Goal: Task Accomplishment & Management: Complete application form

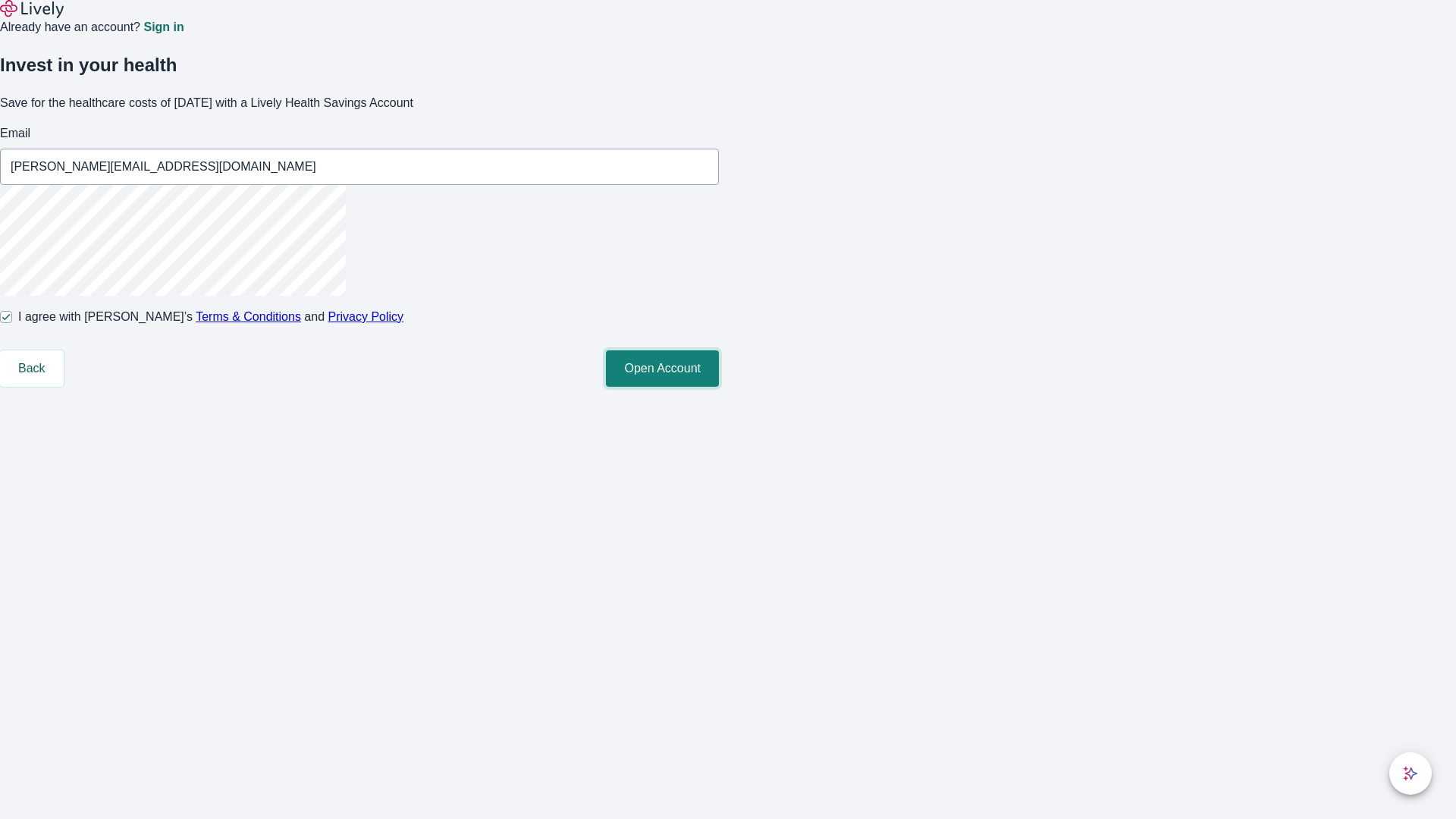
click at [719, 386] on button "Open Account" at bounding box center [663, 368] width 113 height 37
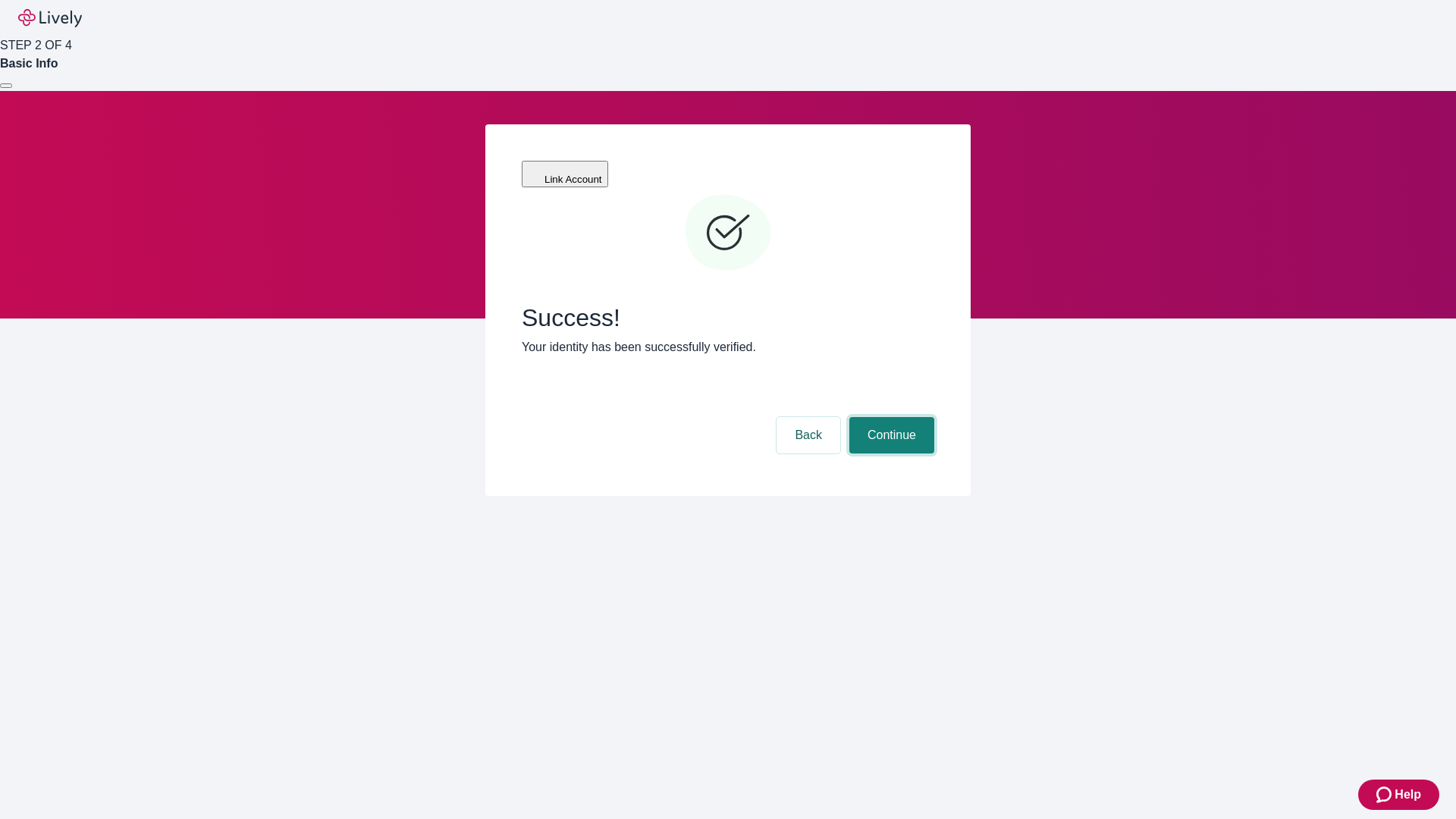
click at [889, 417] on button "Continue" at bounding box center [891, 435] width 85 height 37
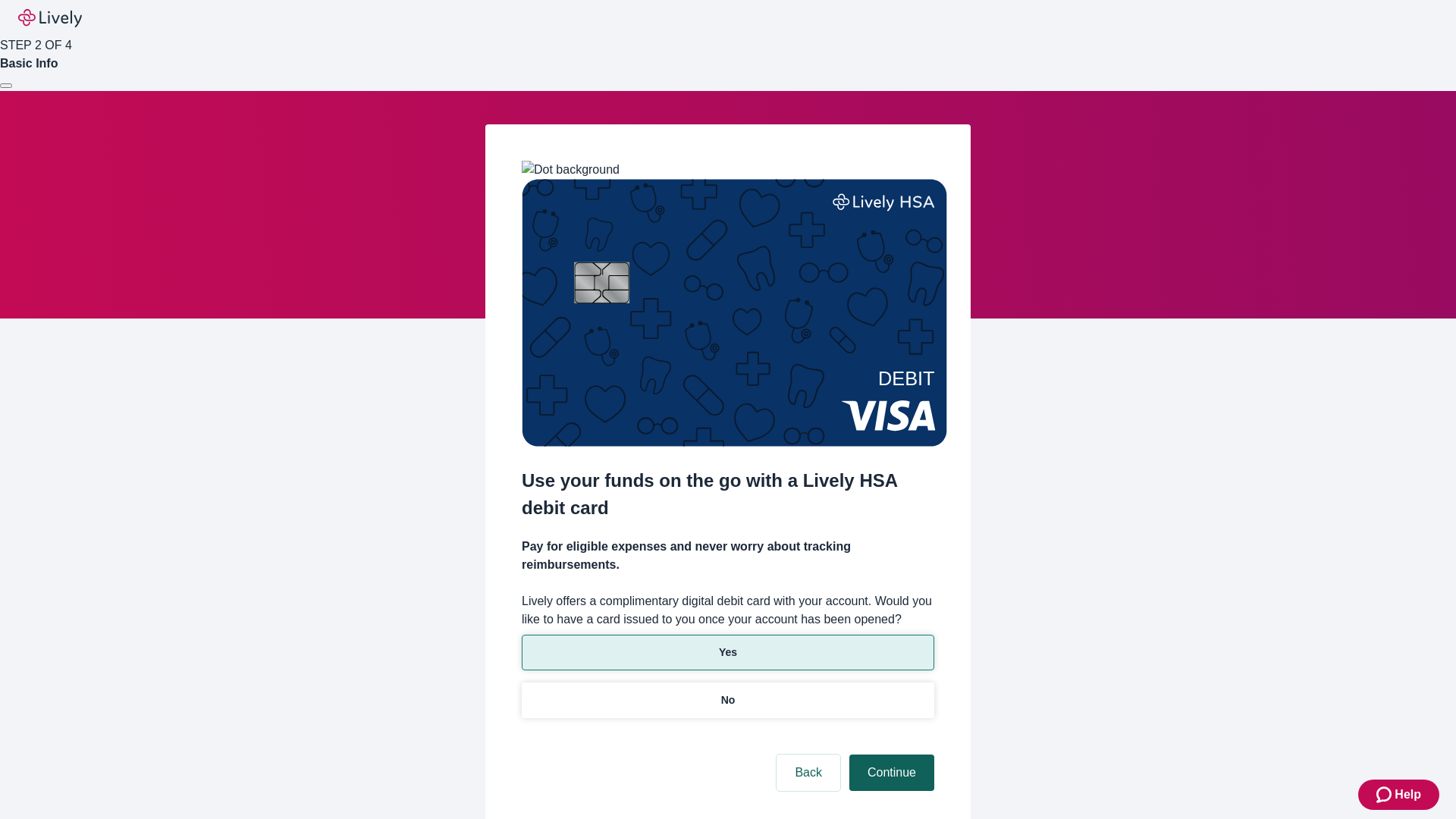
click at [727, 692] on p "No" at bounding box center [728, 700] width 15 height 16
click at [889, 754] on button "Continue" at bounding box center [891, 772] width 85 height 37
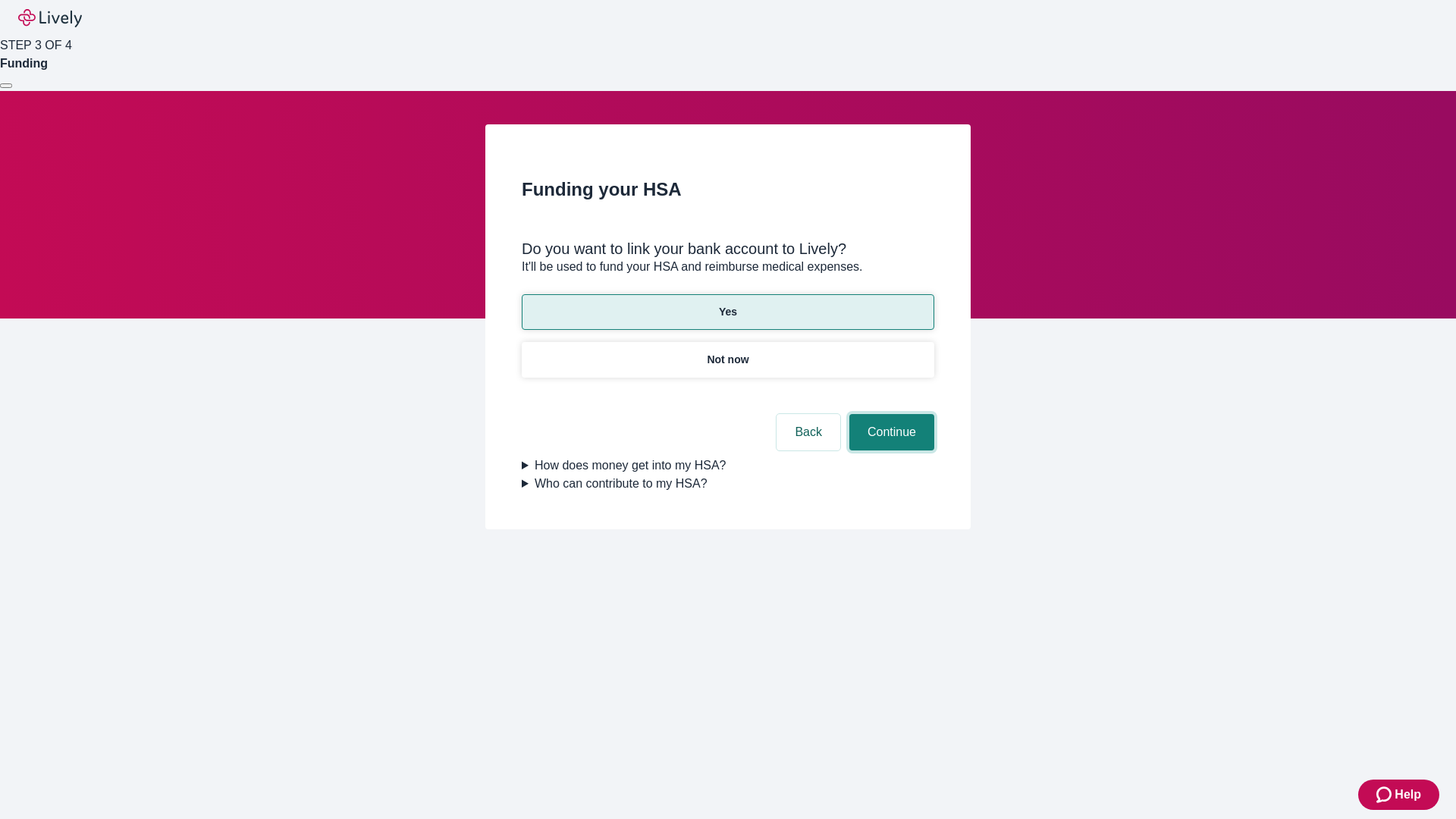
click at [889, 414] on button "Continue" at bounding box center [891, 432] width 85 height 37
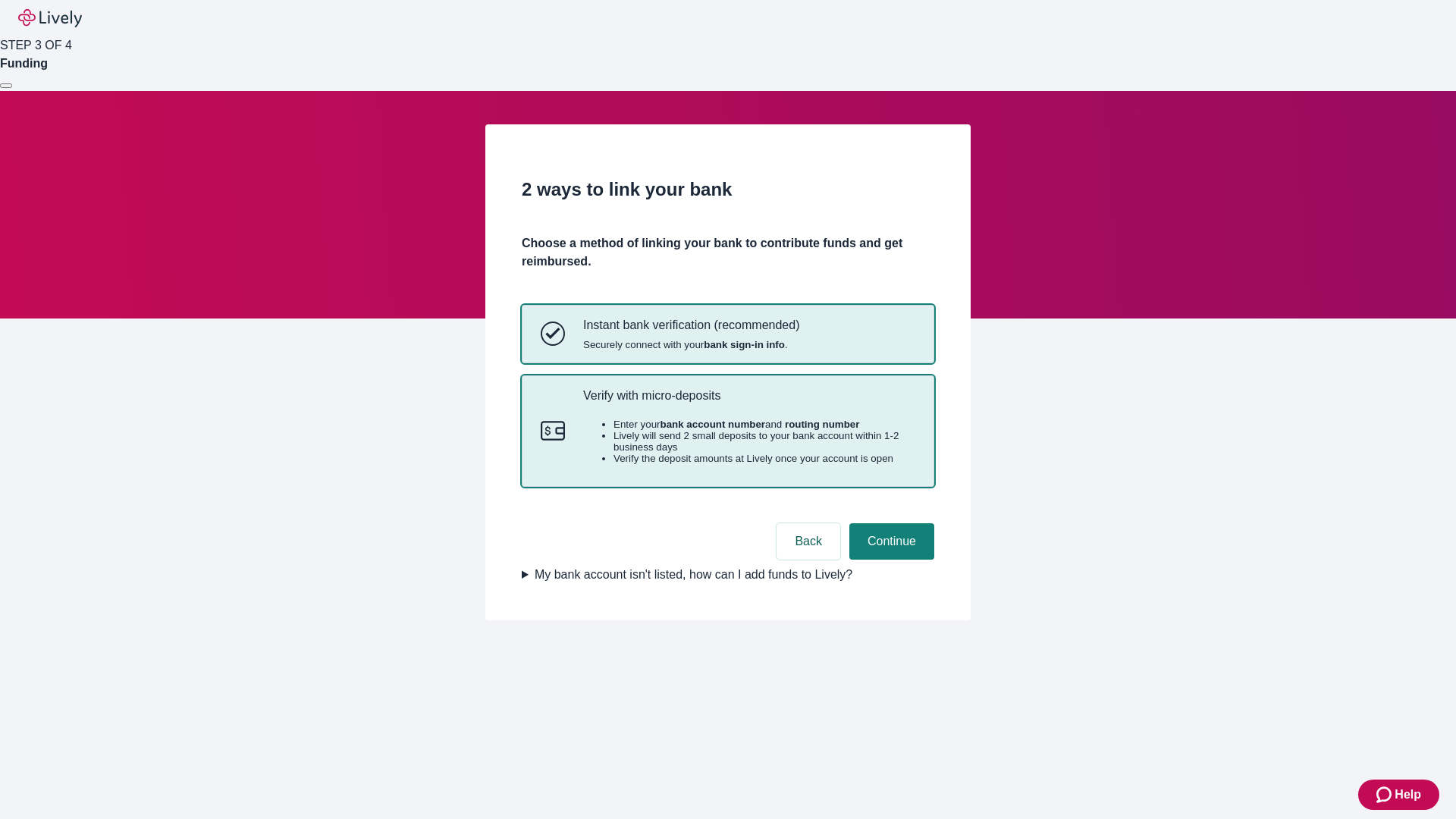
click at [748, 403] on p "Verify with micro-deposits" at bounding box center [749, 395] width 332 height 15
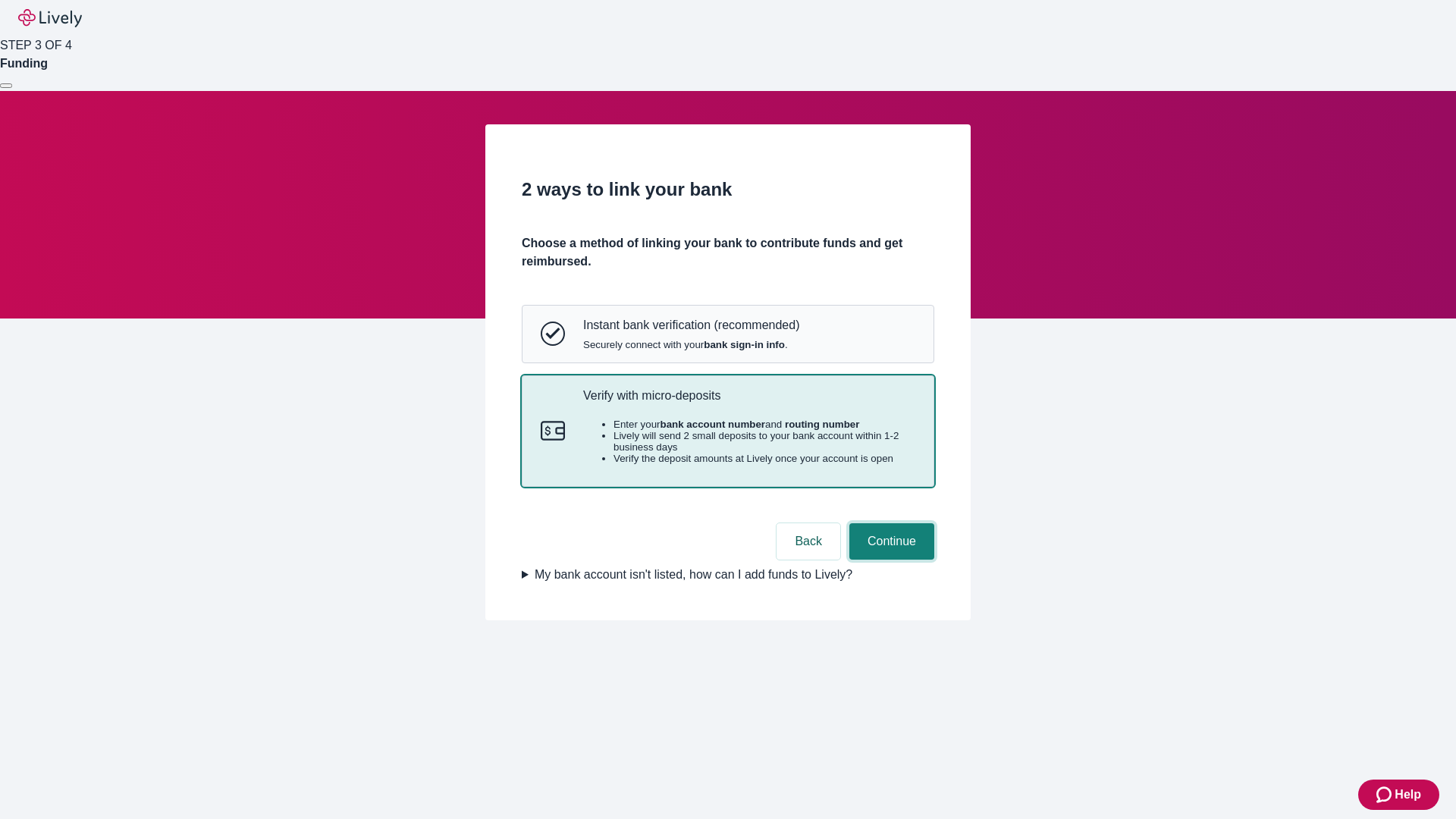
click at [889, 559] on button "Continue" at bounding box center [891, 541] width 85 height 37
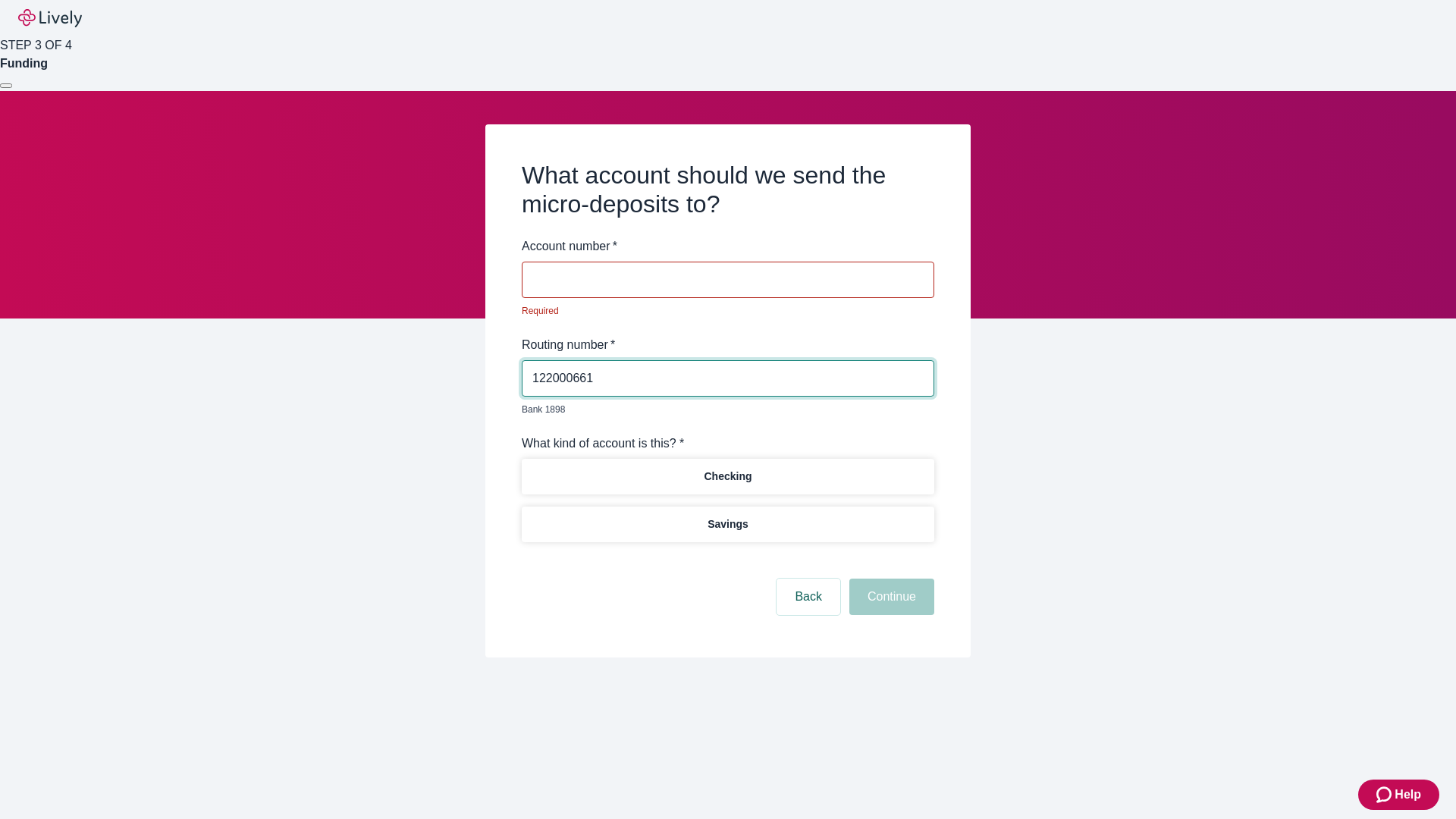
type input "122000661"
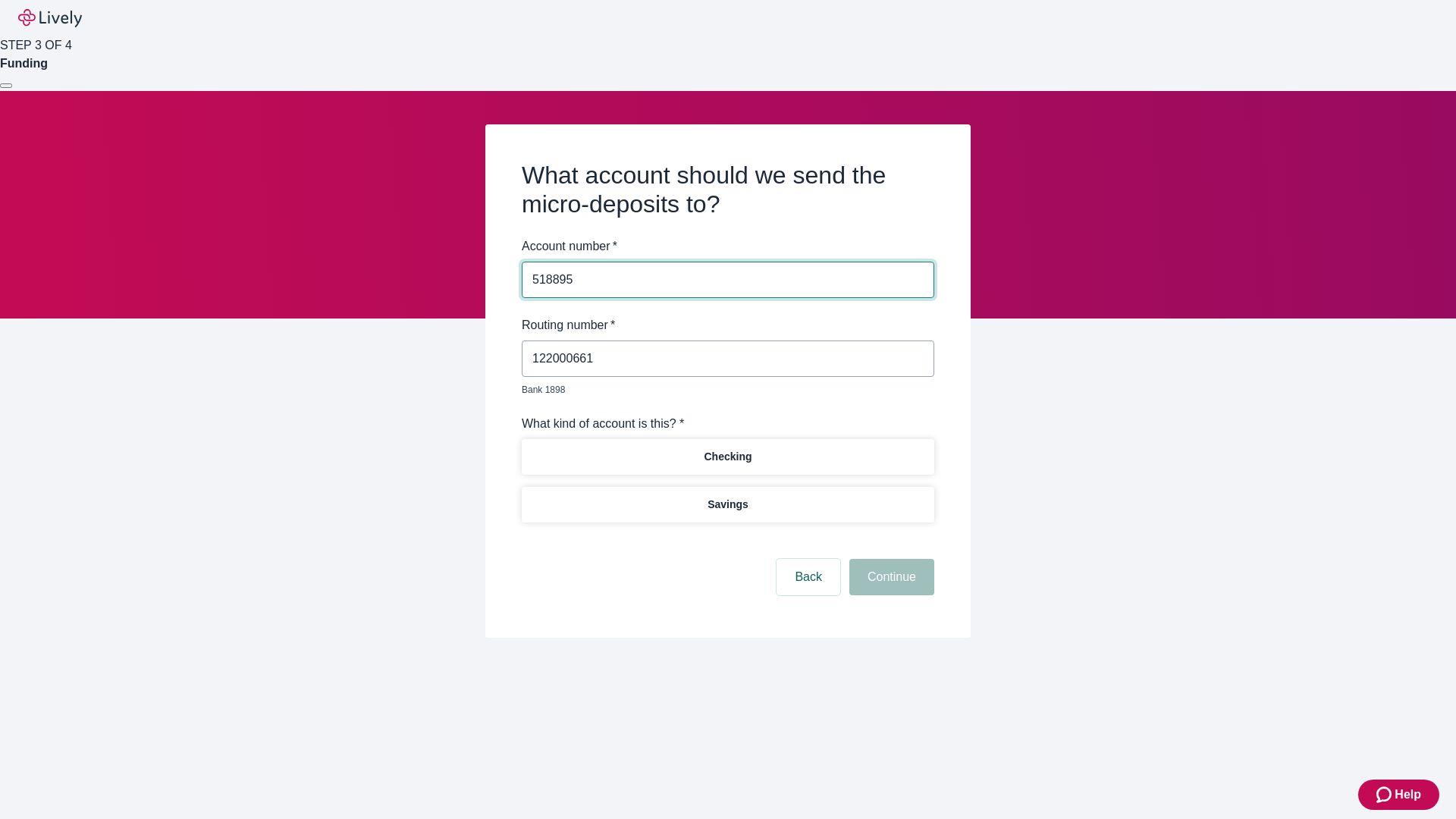
type input "518895"
click at [727, 449] on p "Checking" at bounding box center [728, 457] width 48 height 16
click at [889, 559] on button "Continue" at bounding box center [891, 577] width 85 height 37
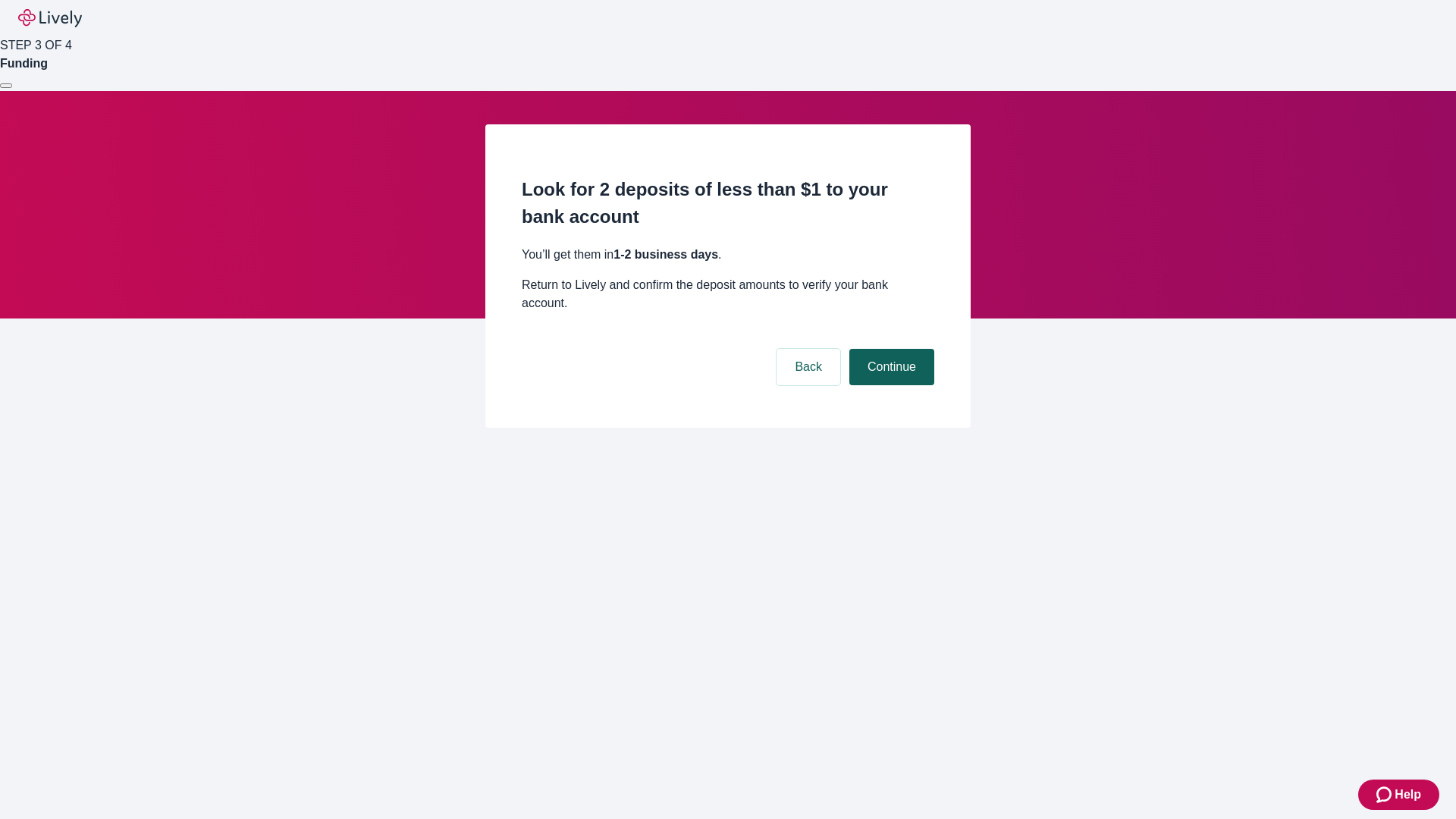
click at [889, 349] on button "Continue" at bounding box center [891, 367] width 85 height 37
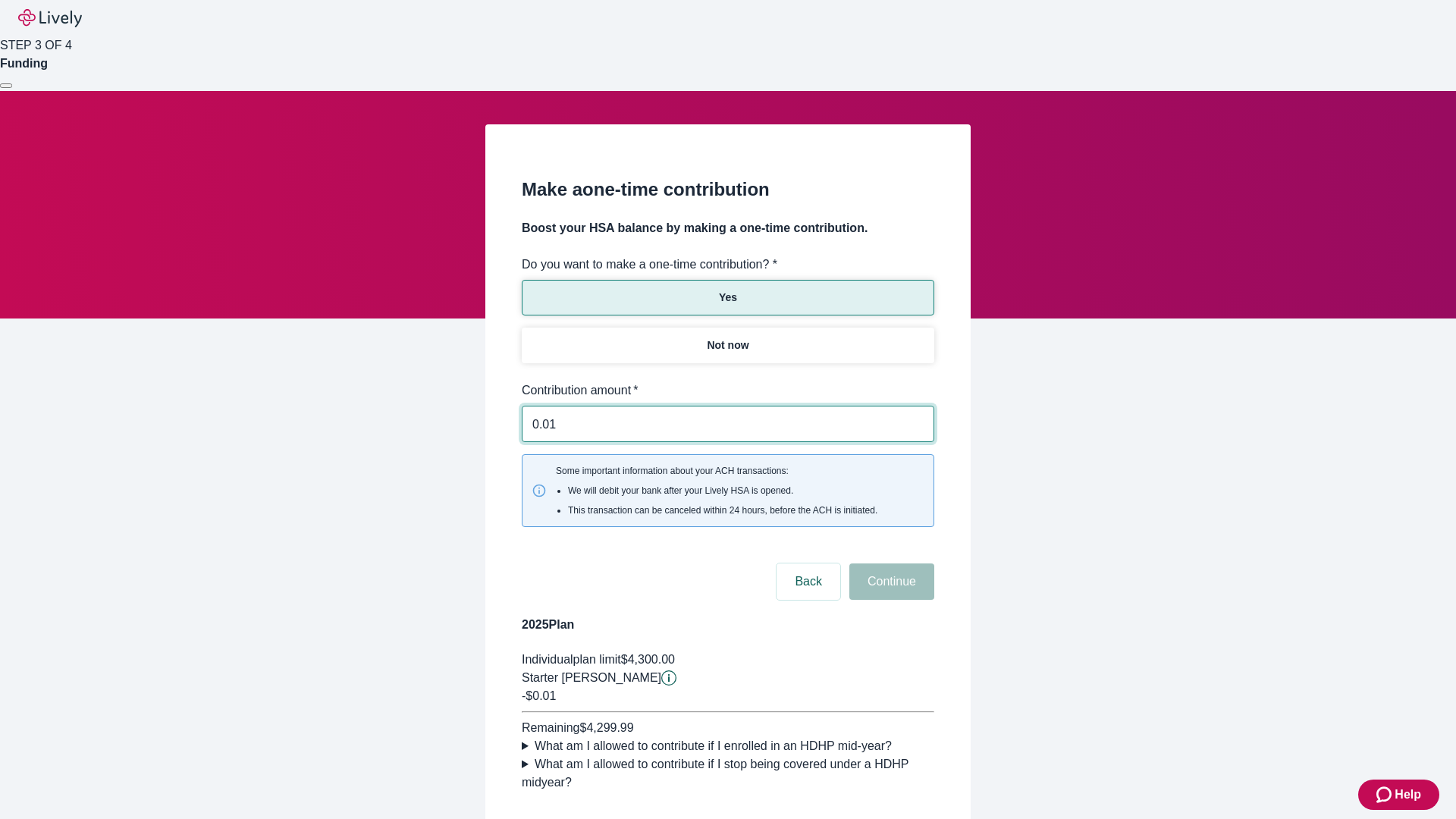
type input "0.01"
click at [889, 563] on button "Continue" at bounding box center [891, 581] width 85 height 37
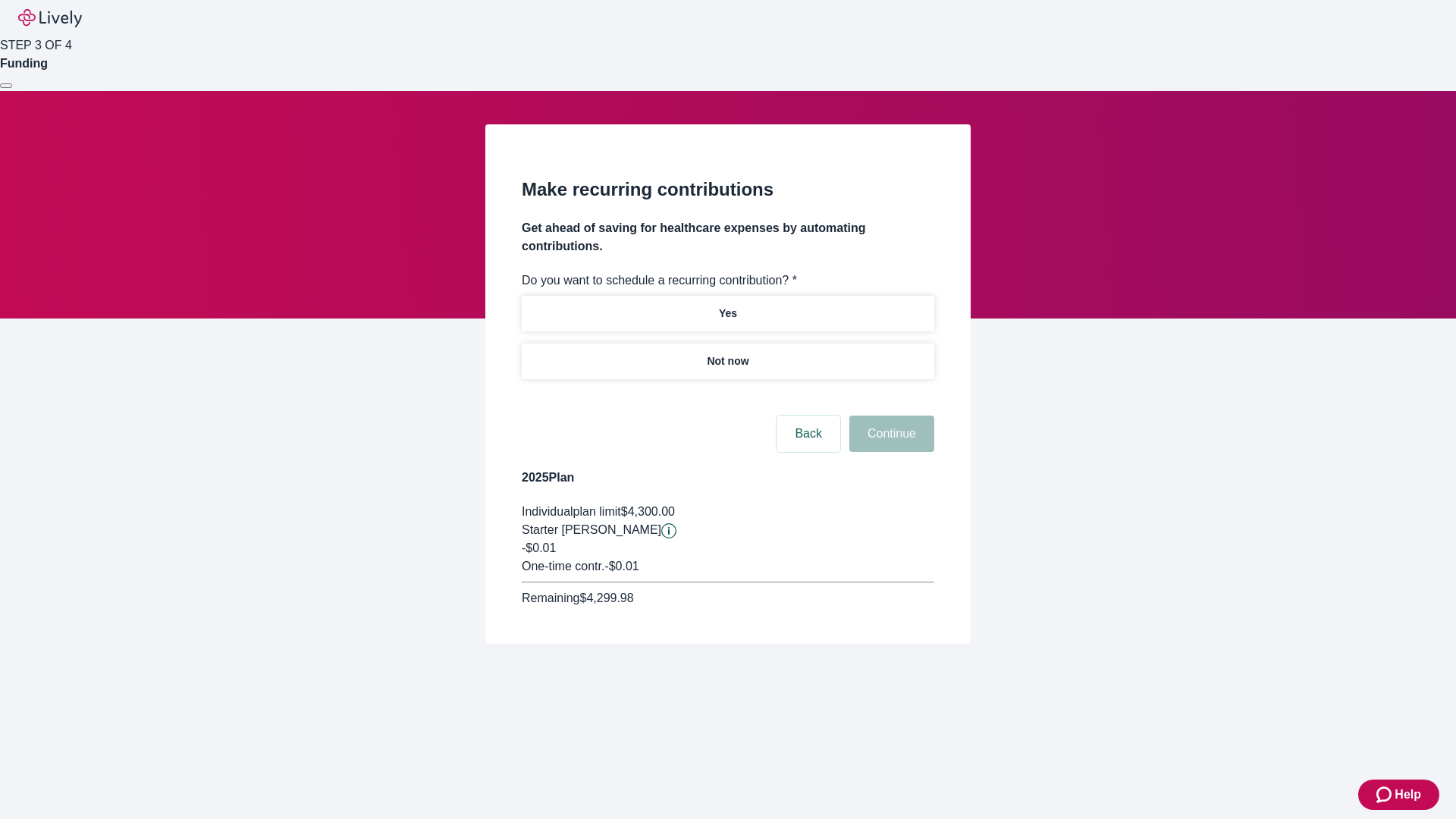
click at [727, 353] on p "Not now" at bounding box center [727, 361] width 42 height 16
click at [889, 415] on button "Continue" at bounding box center [891, 433] width 85 height 37
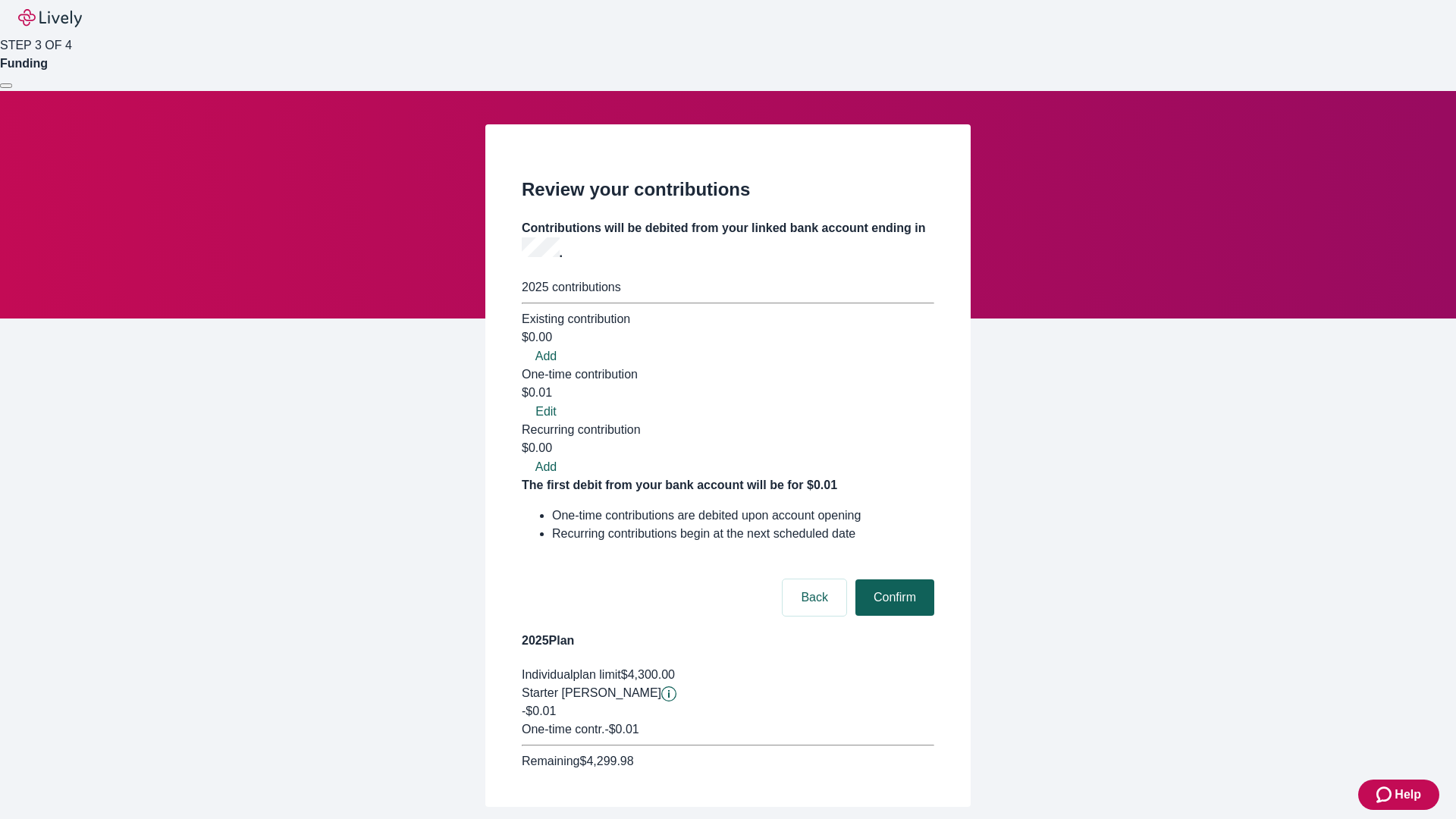
click at [893, 579] on button "Confirm" at bounding box center [894, 597] width 79 height 37
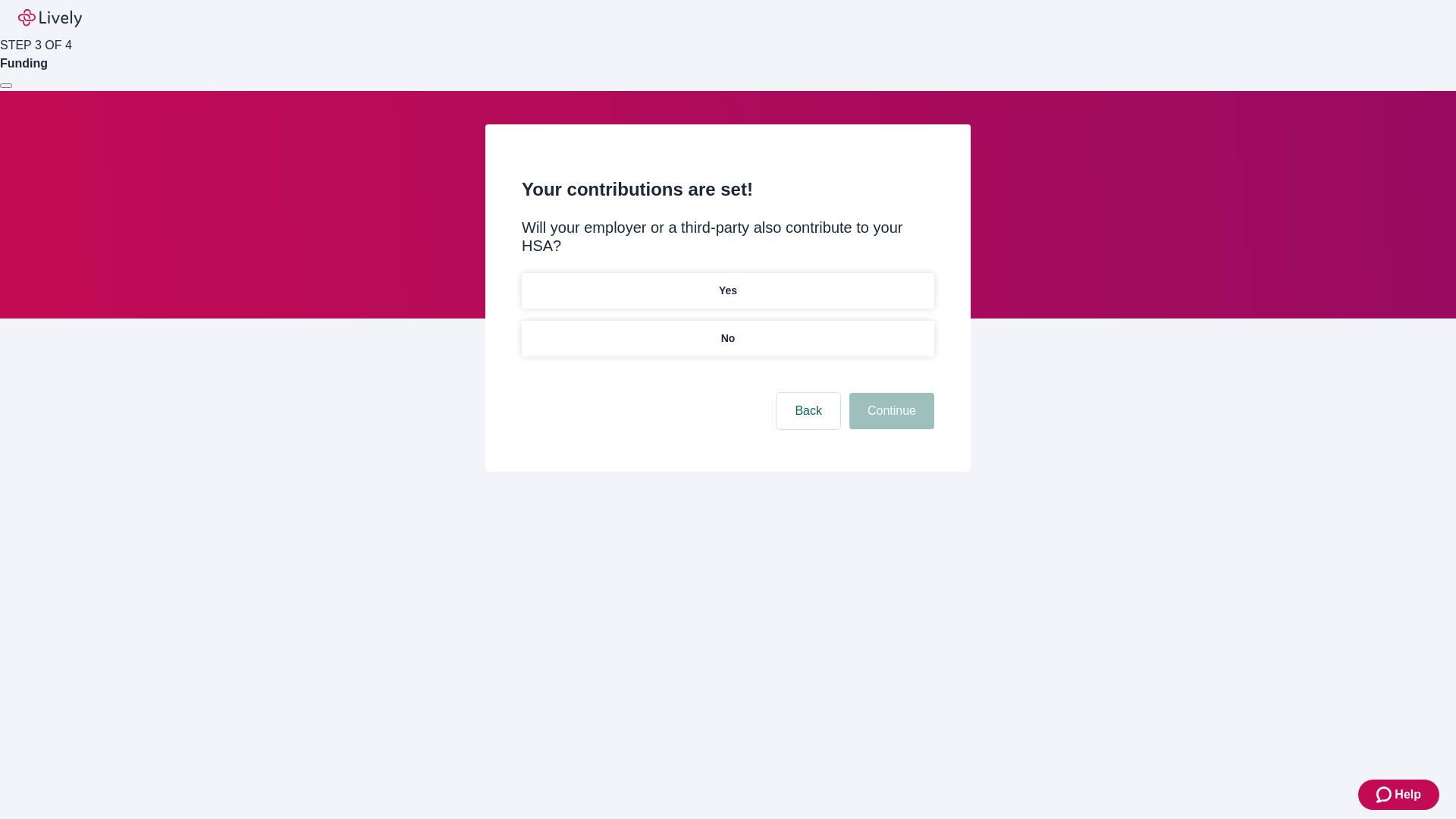
click at [727, 331] on p "No" at bounding box center [728, 339] width 15 height 16
click at [889, 392] on button "Continue" at bounding box center [891, 410] width 85 height 37
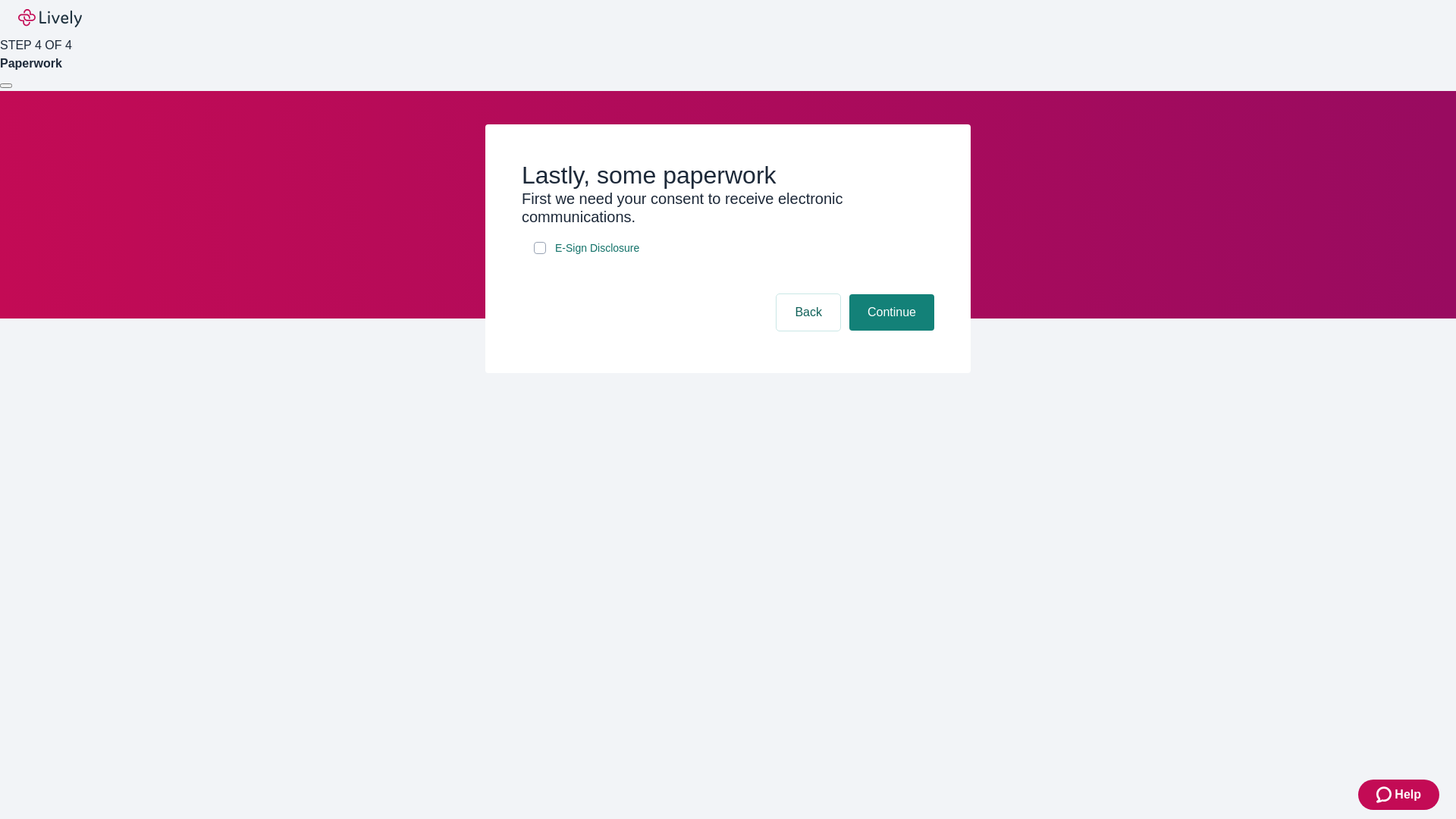
click at [539, 254] on input "E-Sign Disclosure" at bounding box center [539, 248] width 12 height 12
checkbox input "true"
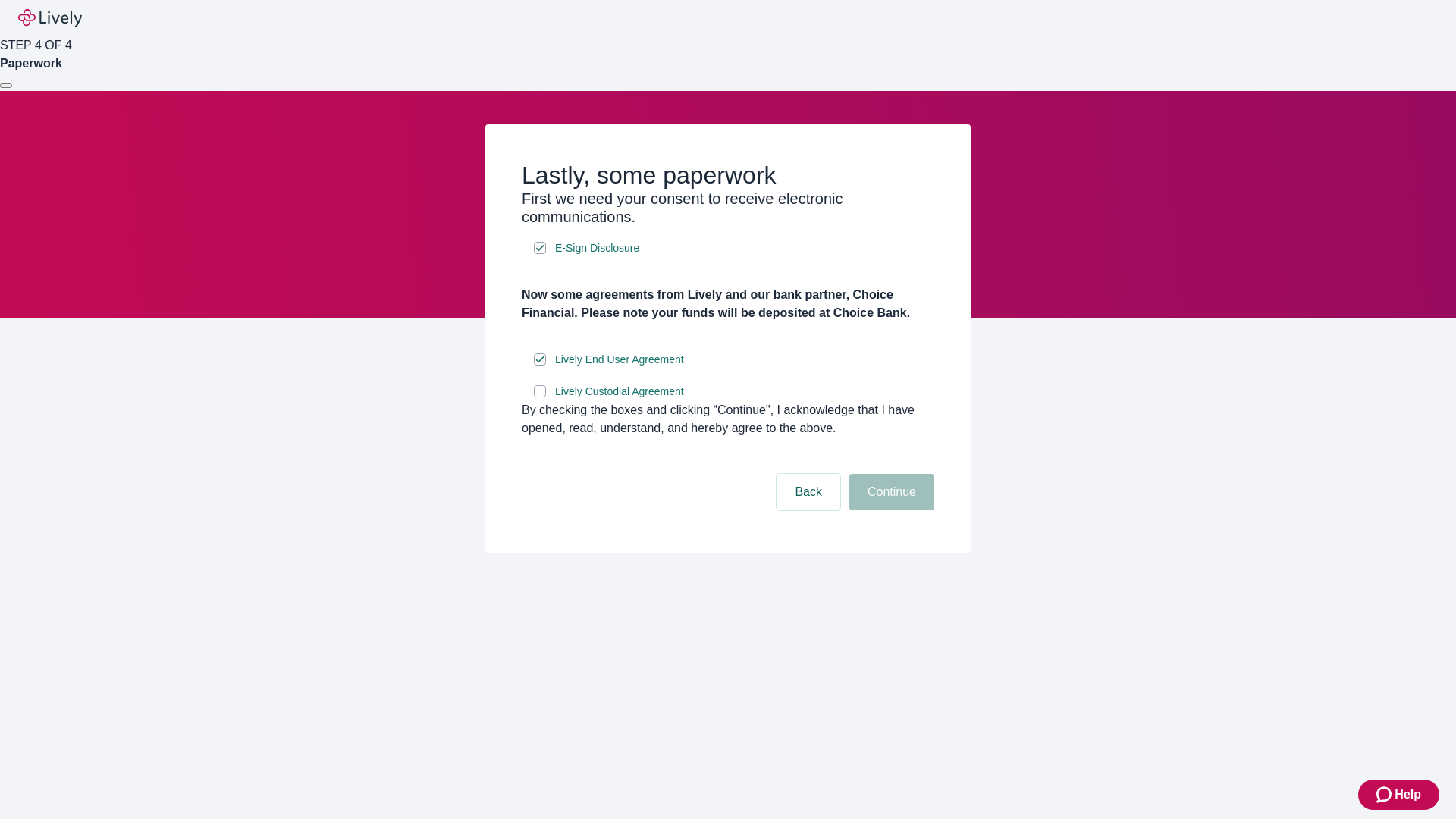
click at [539, 398] on input "Lively Custodial Agreement" at bounding box center [539, 391] width 12 height 12
checkbox input "true"
click at [889, 510] on button "Continue" at bounding box center [891, 492] width 85 height 37
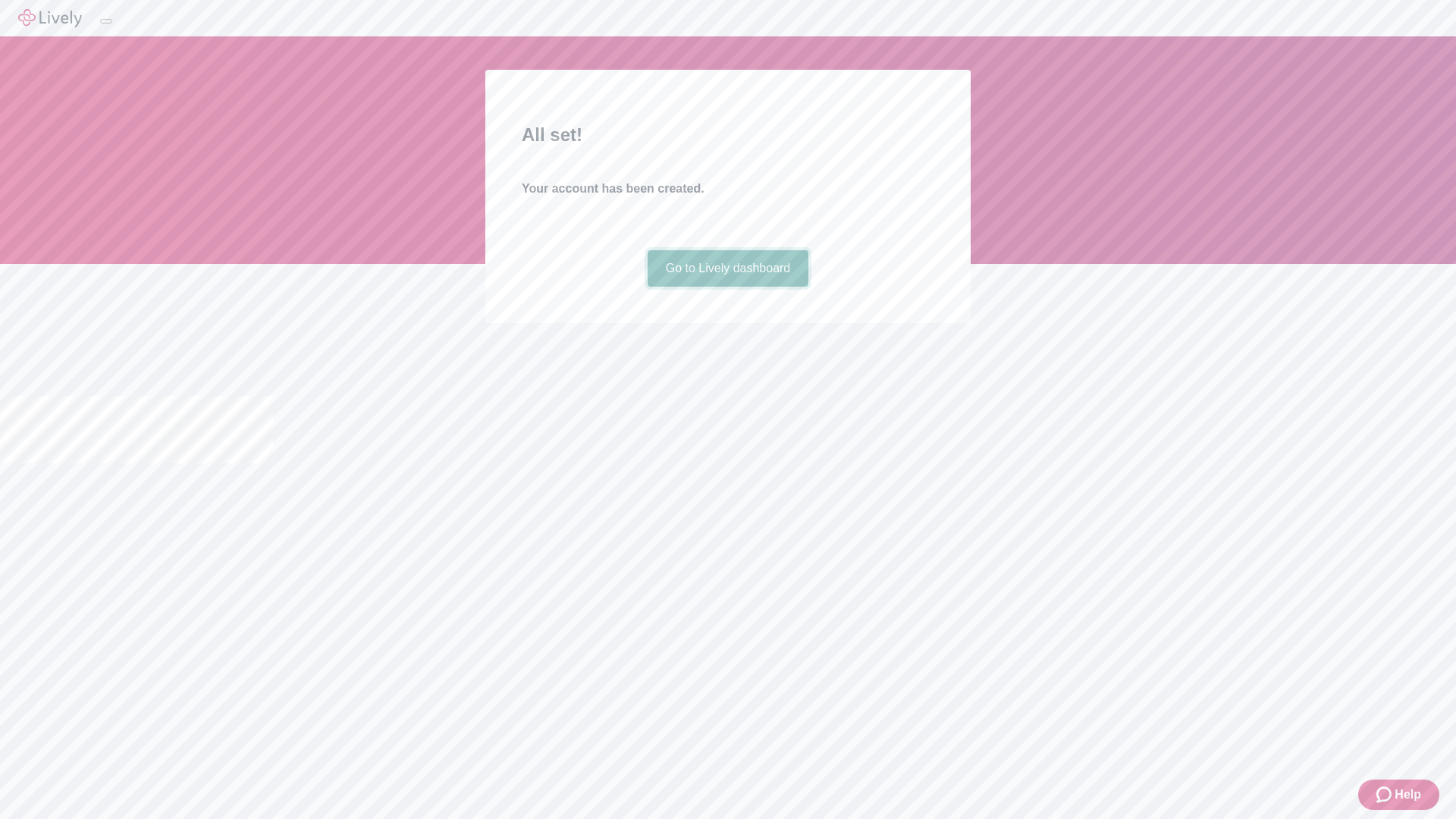
click at [727, 286] on link "Go to Lively dashboard" at bounding box center [728, 268] width 162 height 37
